Goal: Task Accomplishment & Management: Use online tool/utility

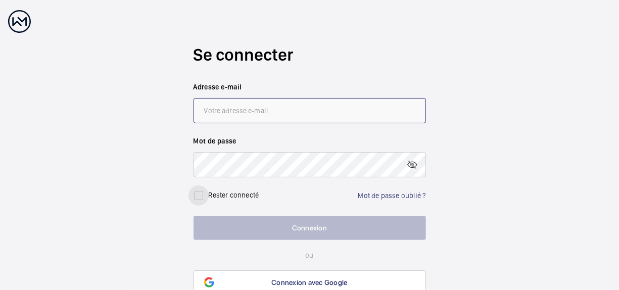
type input "[EMAIL_ADDRESS][DOMAIN_NAME]"
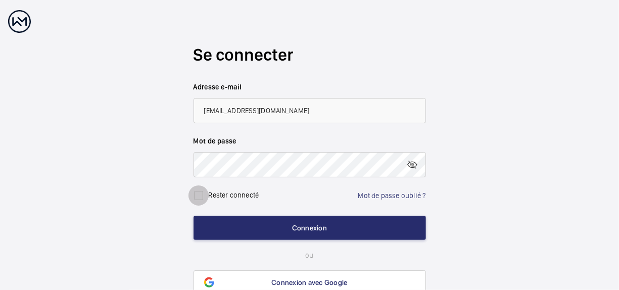
click at [196, 197] on input "checkbox" at bounding box center [199, 196] width 20 height 20
click at [234, 197] on label "Rester connecté" at bounding box center [234, 195] width 51 height 8
checkbox input "false"
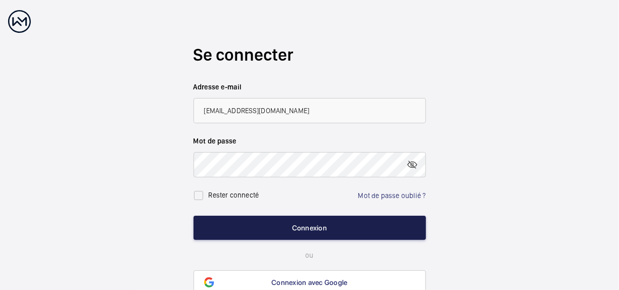
click at [273, 233] on button "Connexion" at bounding box center [310, 228] width 233 height 24
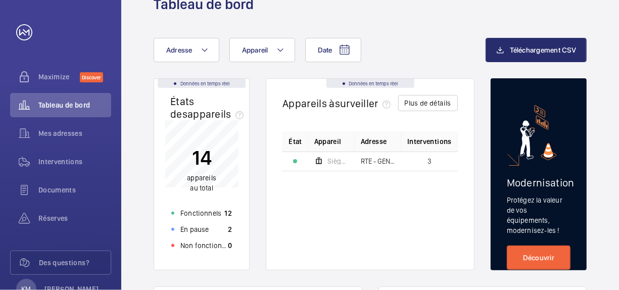
scroll to position [31, 0]
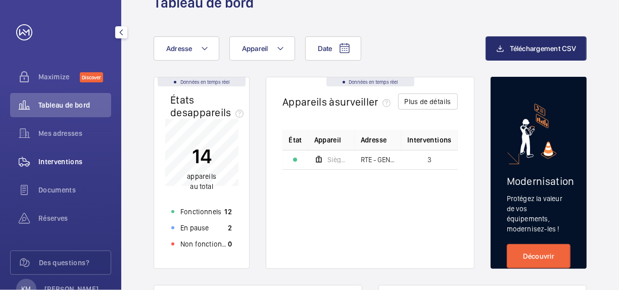
click at [78, 166] on span "Interventions" at bounding box center [74, 162] width 73 height 10
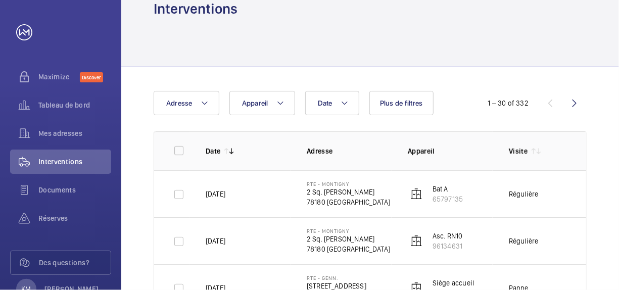
scroll to position [26, 0]
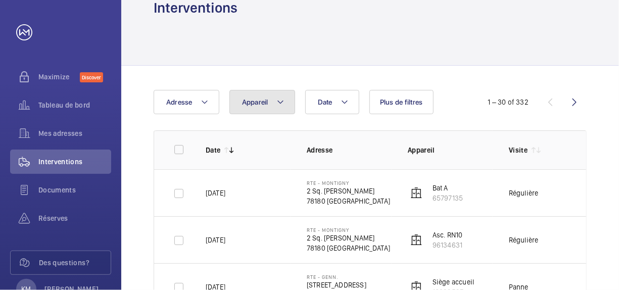
click at [285, 105] on button "Appareil" at bounding box center [263, 102] width 66 height 24
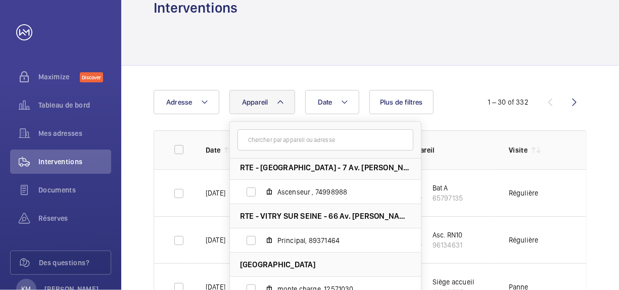
scroll to position [273, 0]
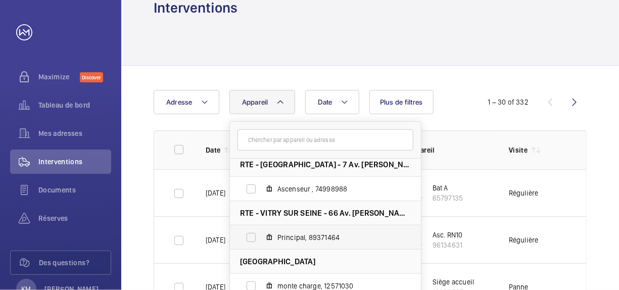
click at [337, 238] on span "Principal, 89371464" at bounding box center [336, 238] width 117 height 10
click at [261, 238] on input "Principal, 89371464" at bounding box center [251, 238] width 20 height 20
checkbox input "true"
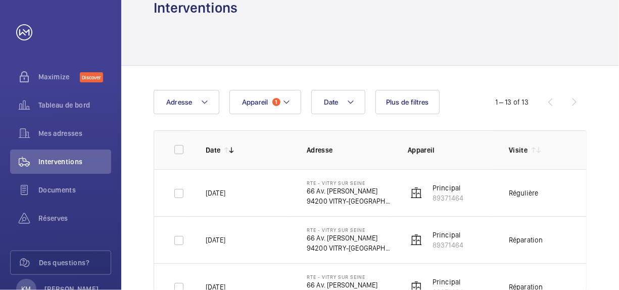
drag, startPoint x: 473, startPoint y: 198, endPoint x: 433, endPoint y: 197, distance: 39.4
click at [433, 197] on td "Principal 89371464" at bounding box center [442, 192] width 101 height 47
drag, startPoint x: 433, startPoint y: 197, endPoint x: 520, endPoint y: 52, distance: 169.6
click at [520, 52] on div at bounding box center [370, 41] width 433 height 48
drag, startPoint x: 472, startPoint y: 196, endPoint x: 434, endPoint y: 197, distance: 37.4
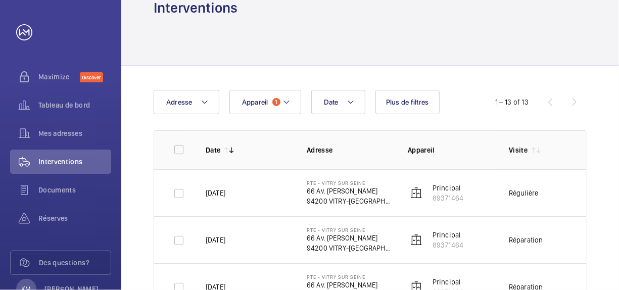
click at [434, 197] on td "Principal 89371464" at bounding box center [442, 192] width 101 height 47
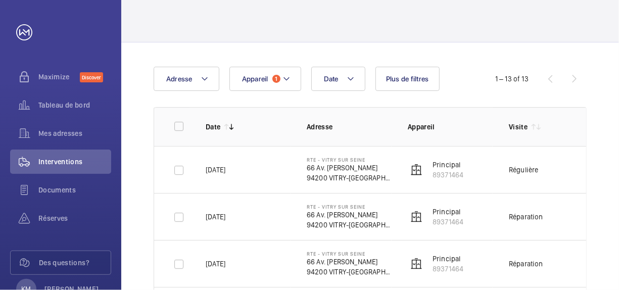
scroll to position [50, 0]
copy p "89371464"
